Goal: Information Seeking & Learning: Learn about a topic

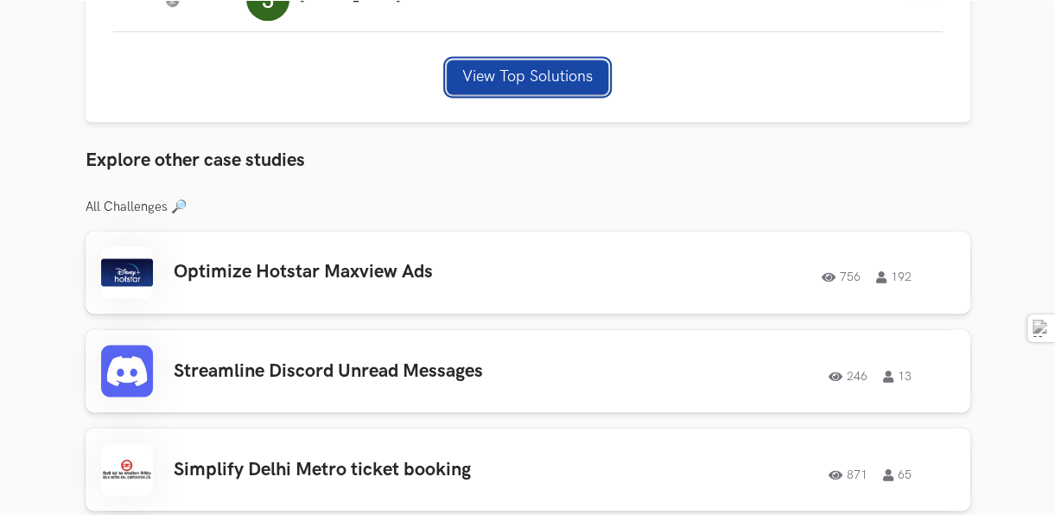
click at [536, 72] on button "View Top Solutions" at bounding box center [528, 77] width 162 height 35
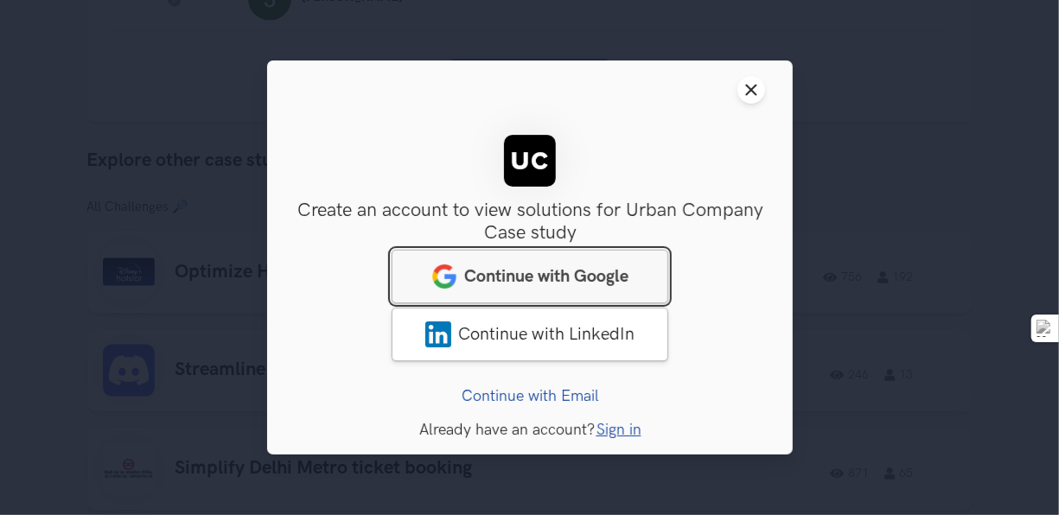
click at [618, 277] on span "Continue with Google" at bounding box center [546, 276] width 164 height 21
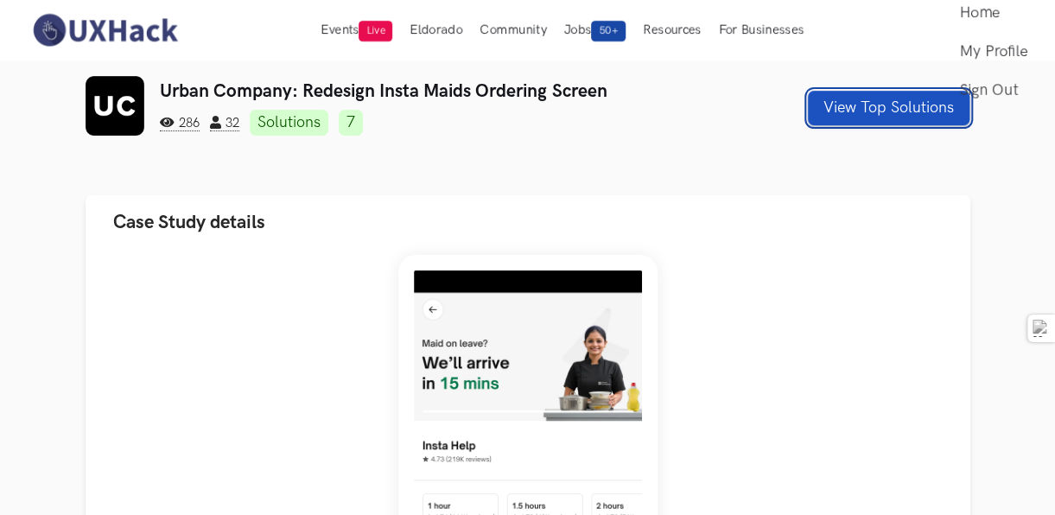
click at [854, 121] on button "View Top Solutions" at bounding box center [889, 108] width 162 height 35
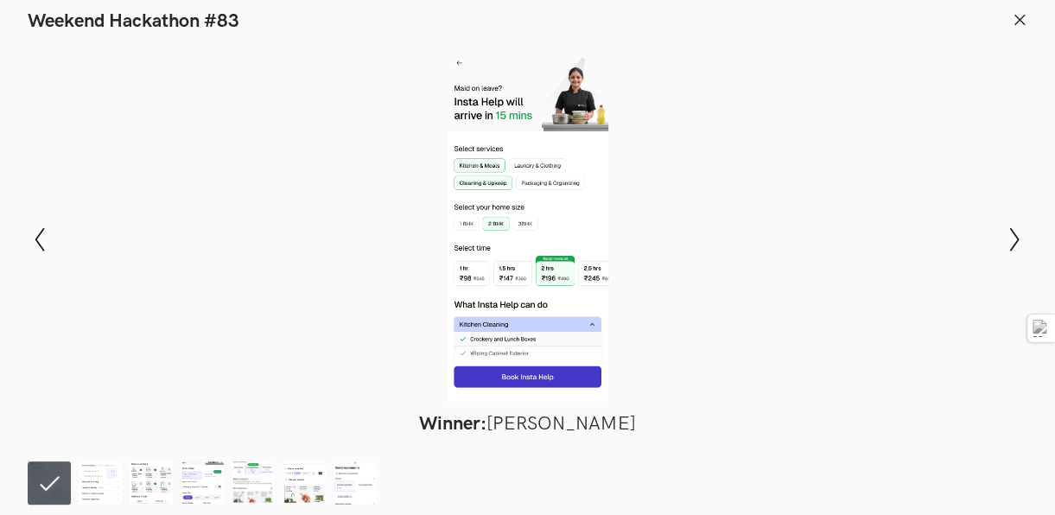
scroll to position [173, 0]
click at [29, 230] on icon "Show previous slide" at bounding box center [40, 239] width 25 height 25
click at [1012, 16] on icon at bounding box center [1020, 20] width 16 height 16
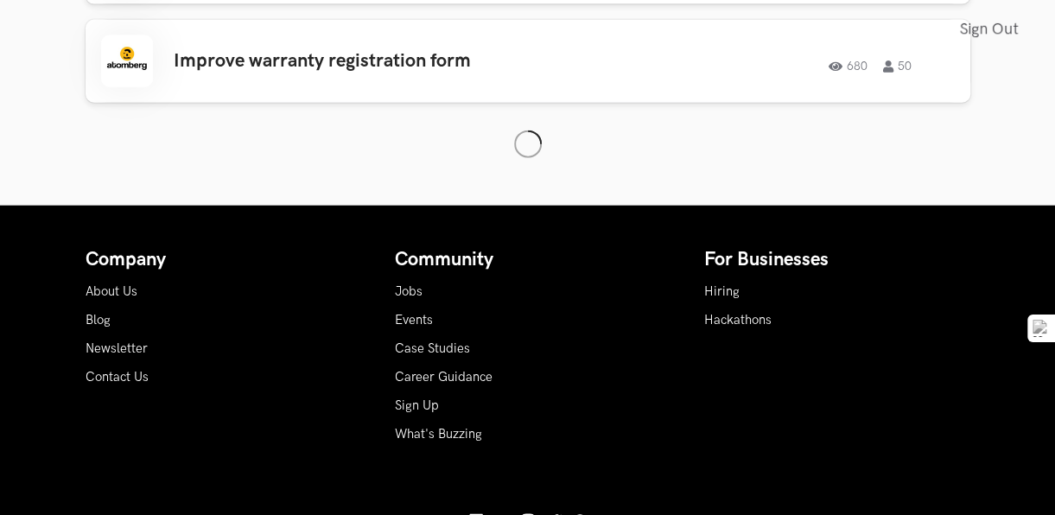
scroll to position [1815, 0]
